Goal: Task Accomplishment & Management: Use online tool/utility

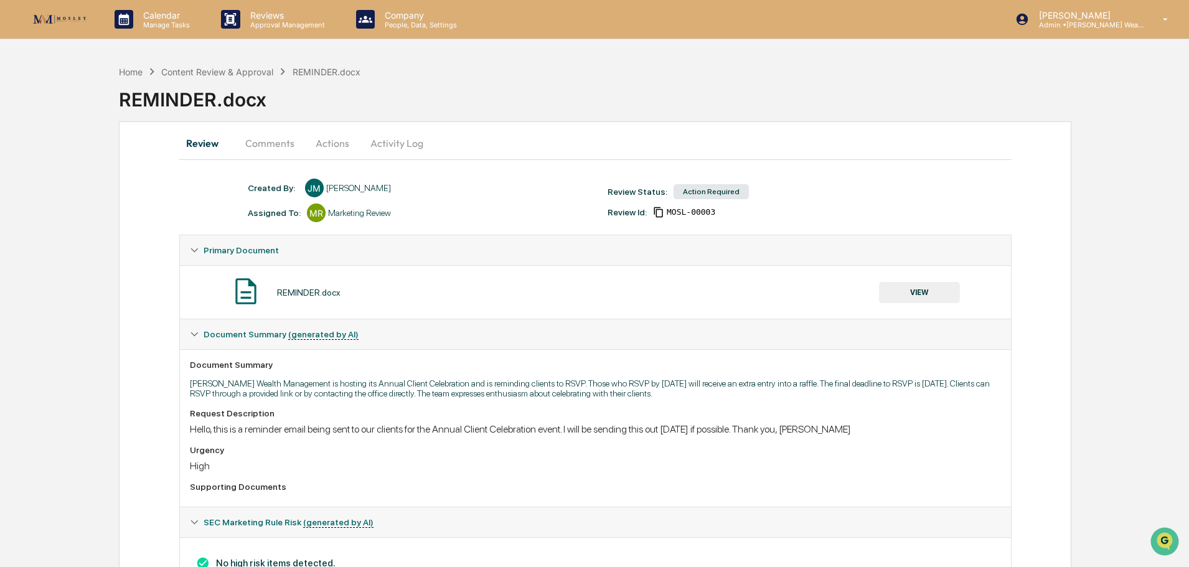
scroll to position [21, 0]
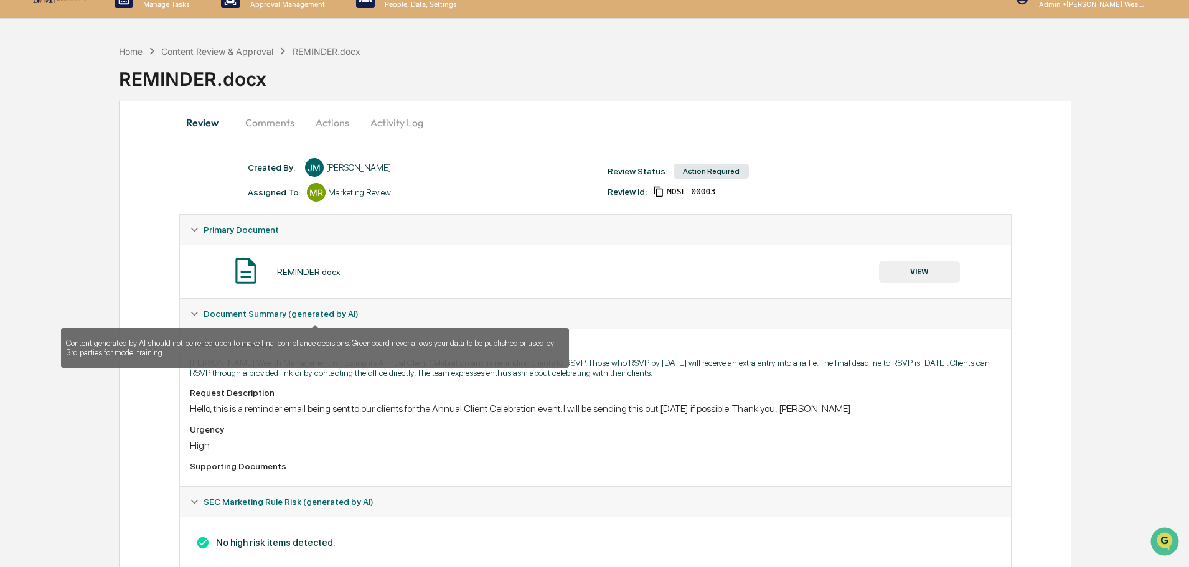
click at [318, 316] on u "(generated by AI)" at bounding box center [323, 314] width 70 height 11
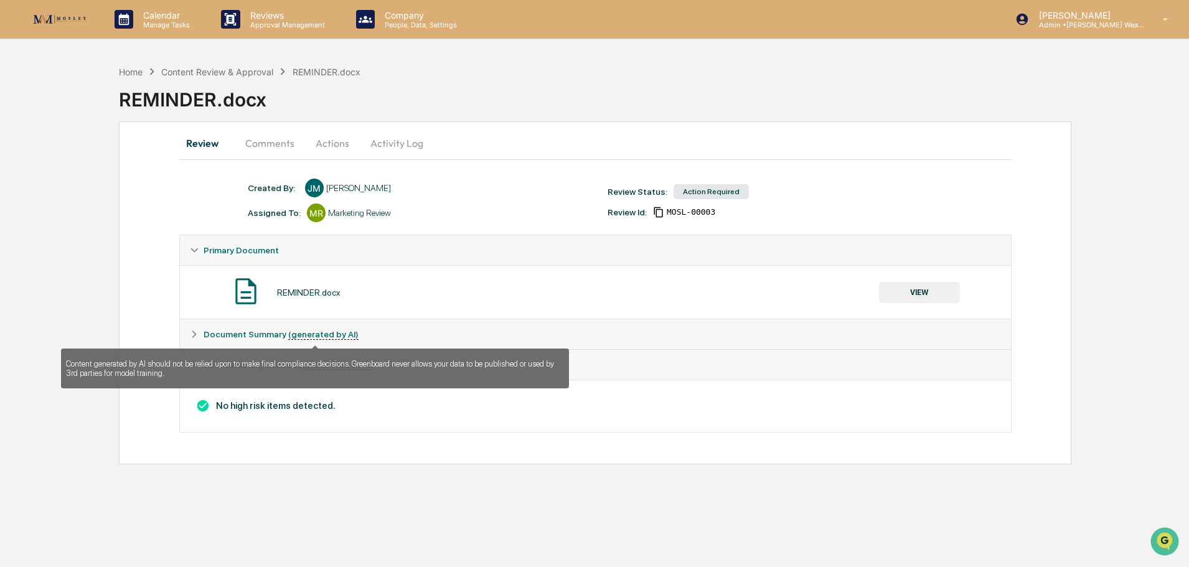
scroll to position [0, 0]
click at [314, 337] on u "(generated by AI)" at bounding box center [324, 334] width 70 height 11
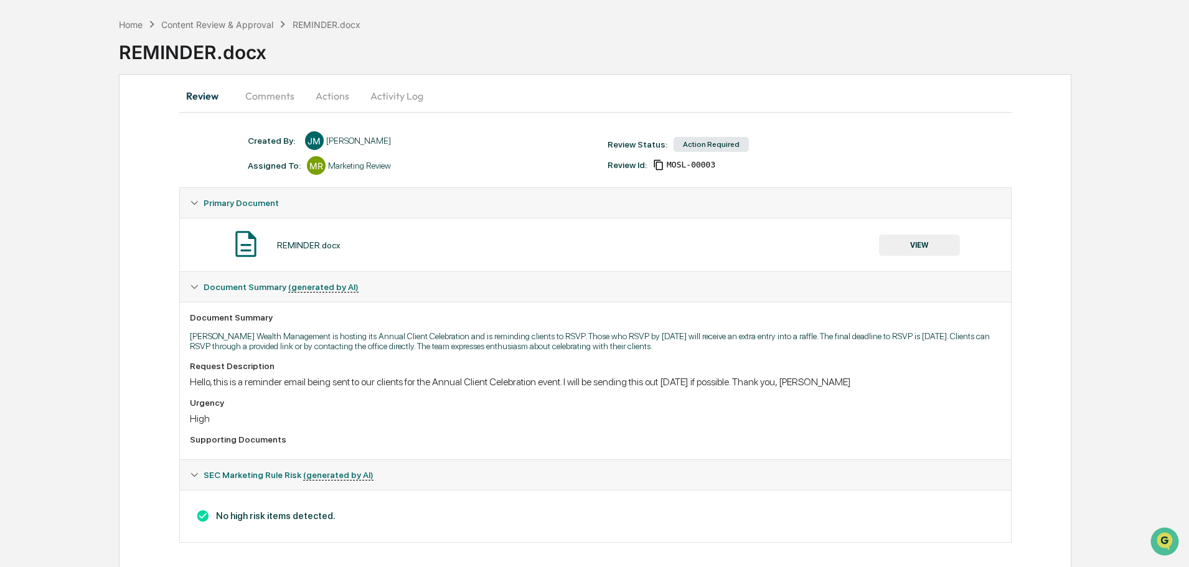
scroll to position [55, 0]
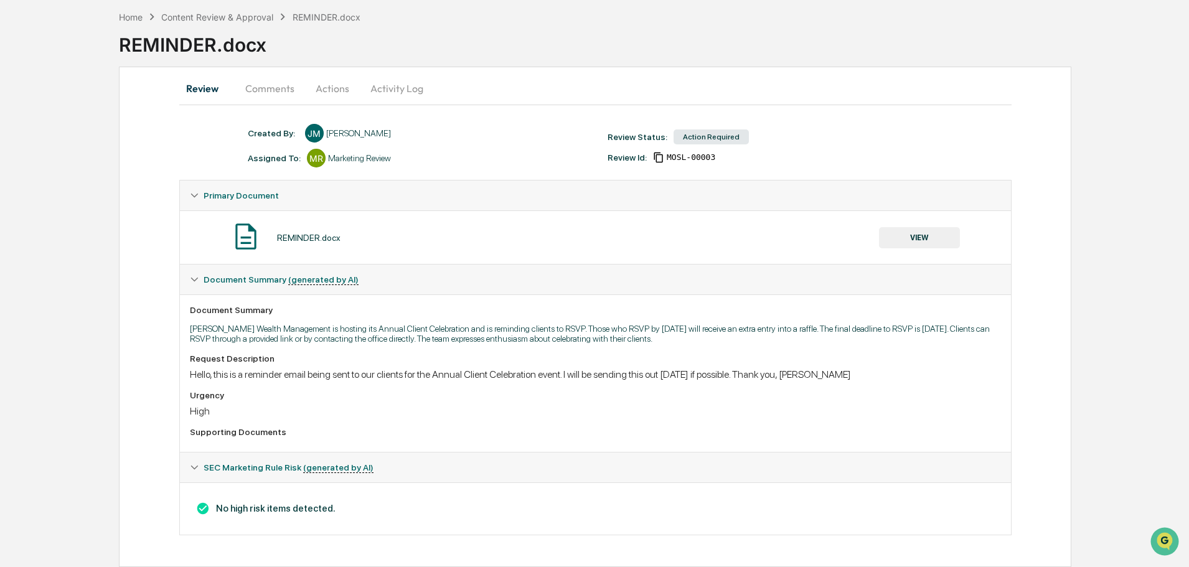
click at [192, 468] on icon at bounding box center [194, 467] width 9 height 9
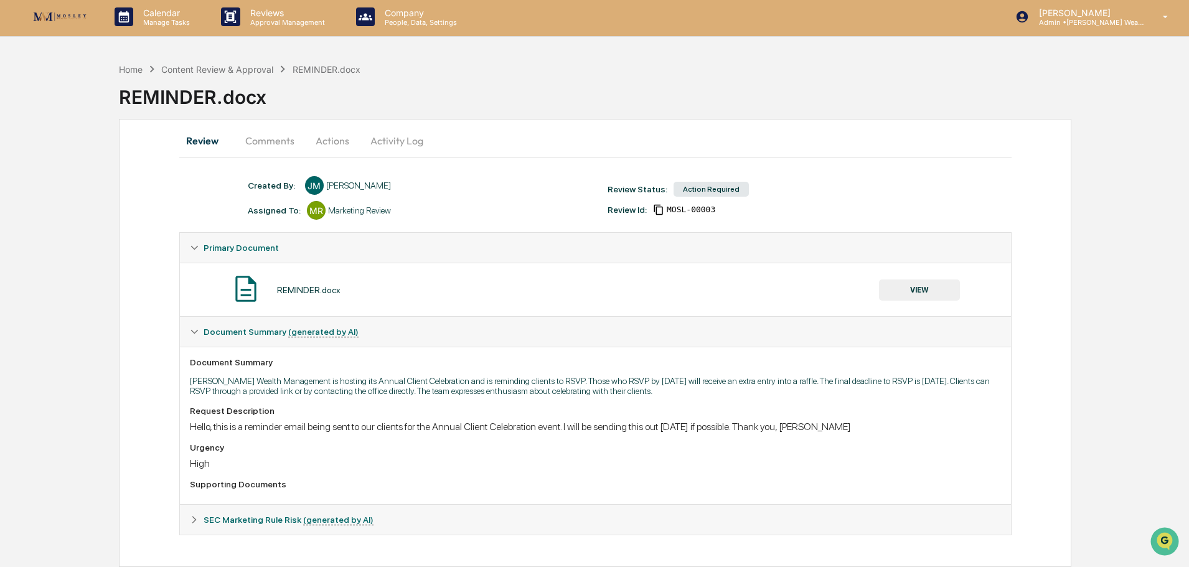
click at [339, 144] on button "Actions" at bounding box center [332, 141] width 56 height 30
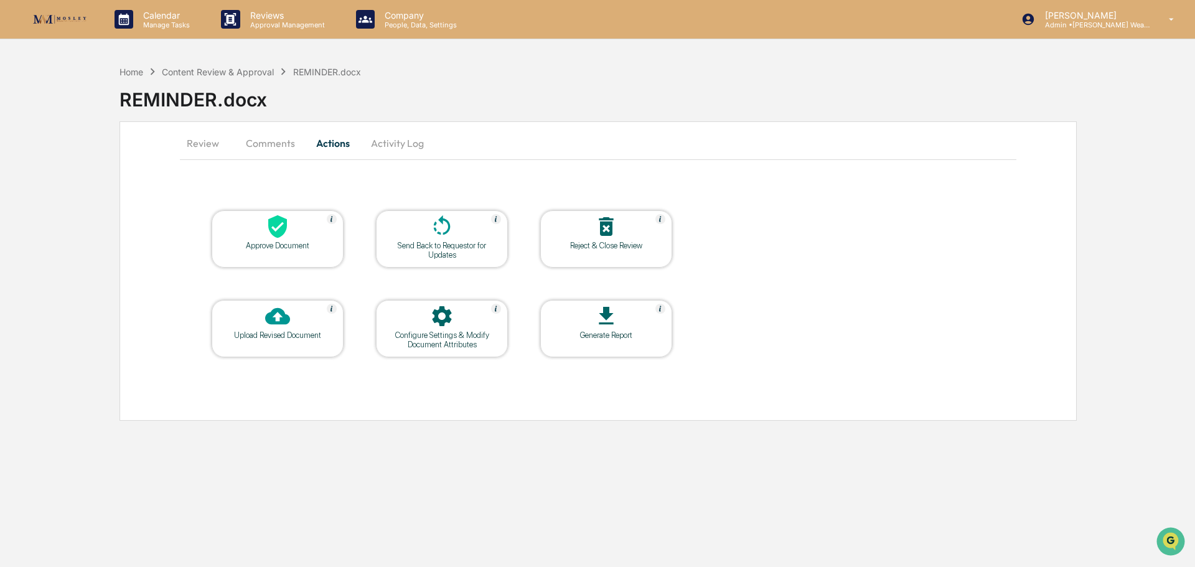
click at [294, 229] on div at bounding box center [277, 227] width 125 height 27
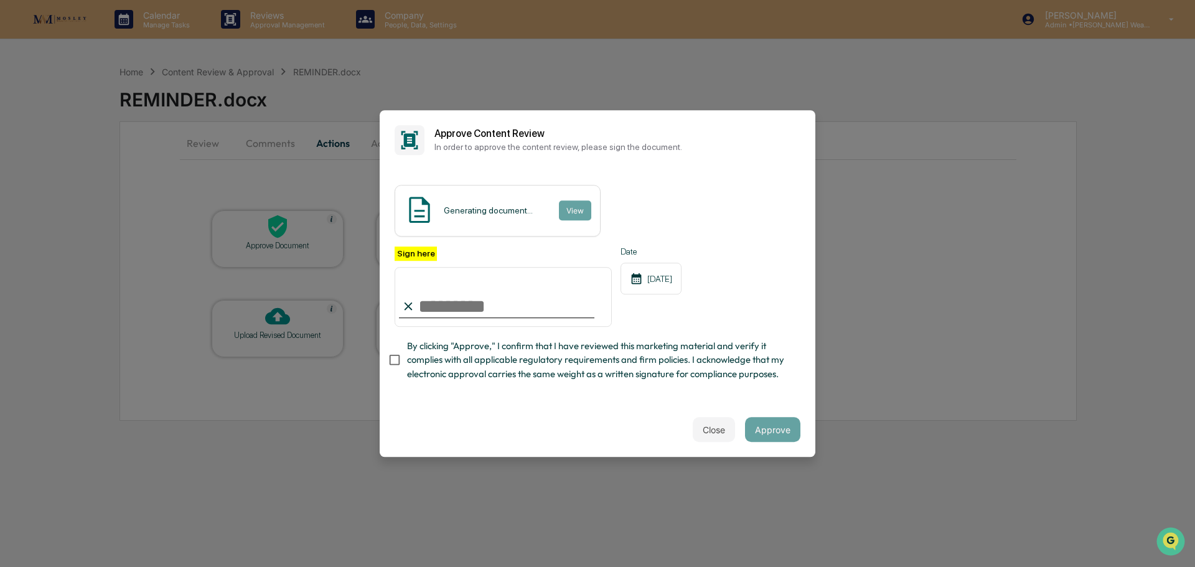
click at [502, 312] on input "Sign here" at bounding box center [503, 297] width 217 height 60
type input "**********"
click at [566, 209] on button "View" at bounding box center [574, 210] width 32 height 20
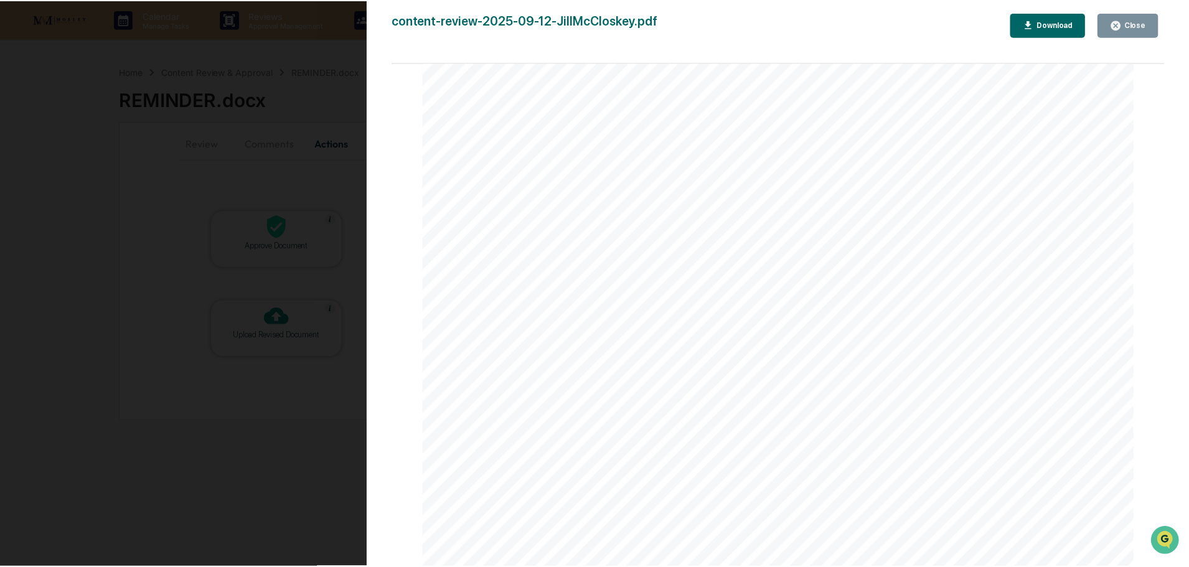
scroll to position [228, 0]
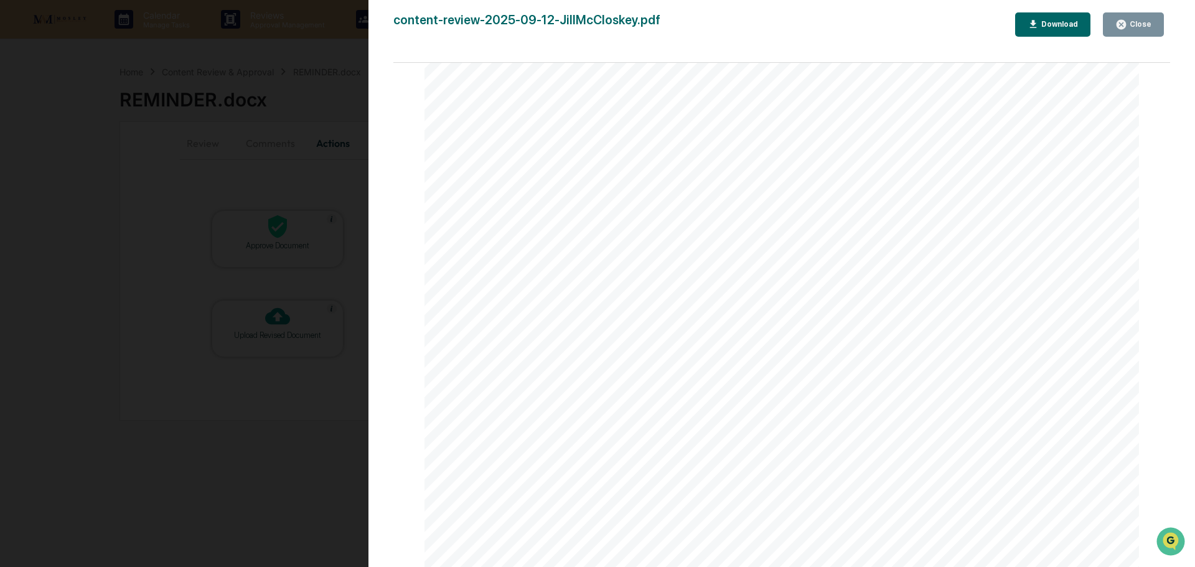
click at [1126, 27] on icon "button" at bounding box center [1121, 24] width 9 height 9
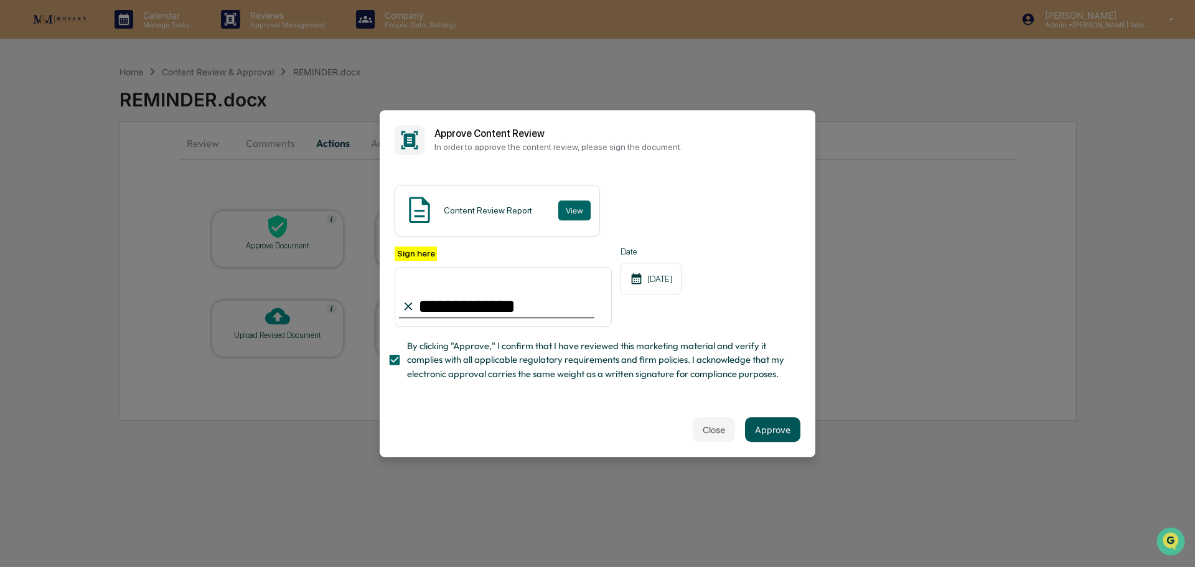
click at [790, 433] on button "Approve" at bounding box center [772, 429] width 55 height 25
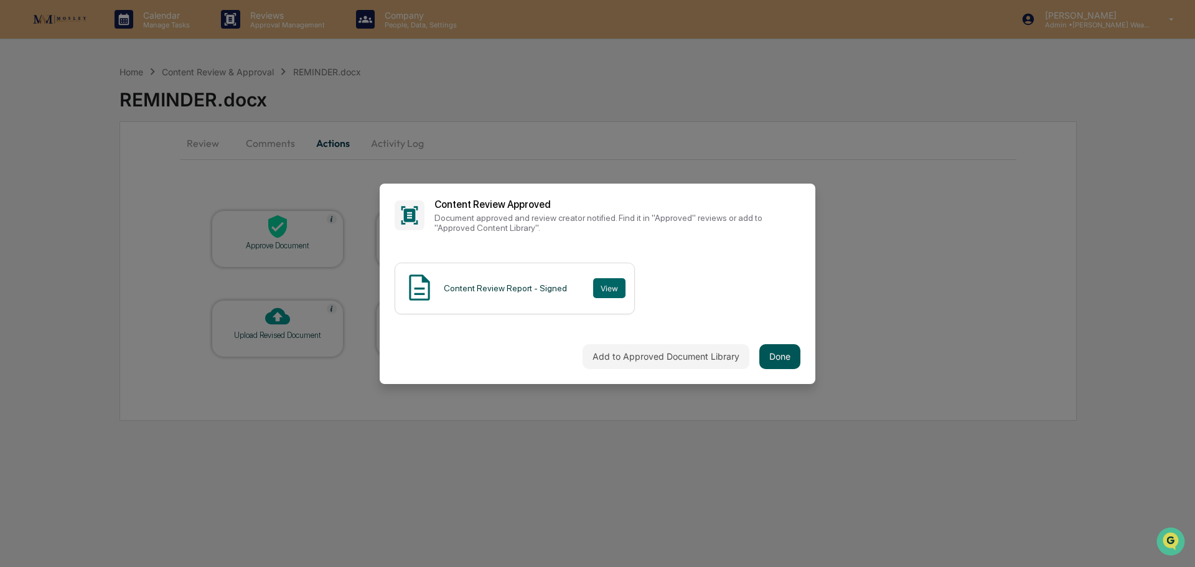
click at [788, 353] on button "Done" at bounding box center [780, 356] width 41 height 25
